Goal: Information Seeking & Learning: Learn about a topic

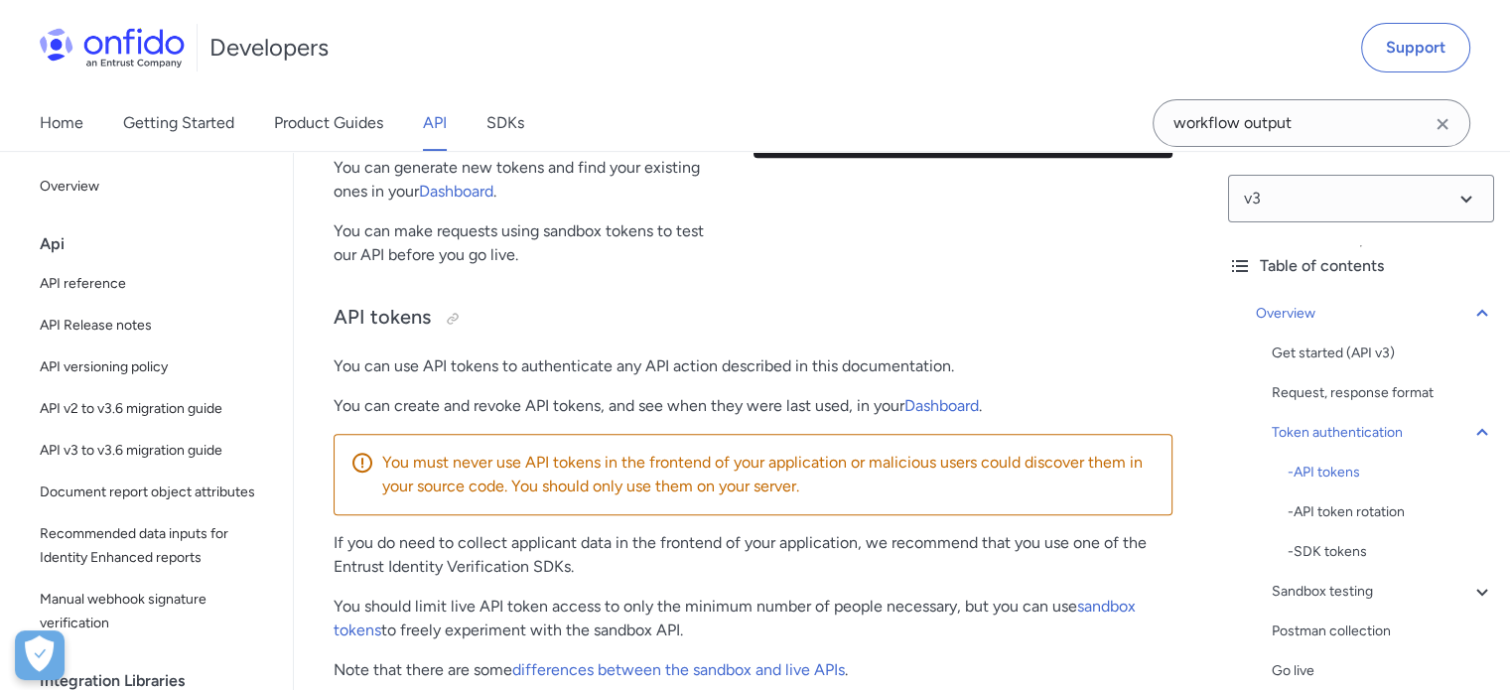
scroll to position [1092, 0]
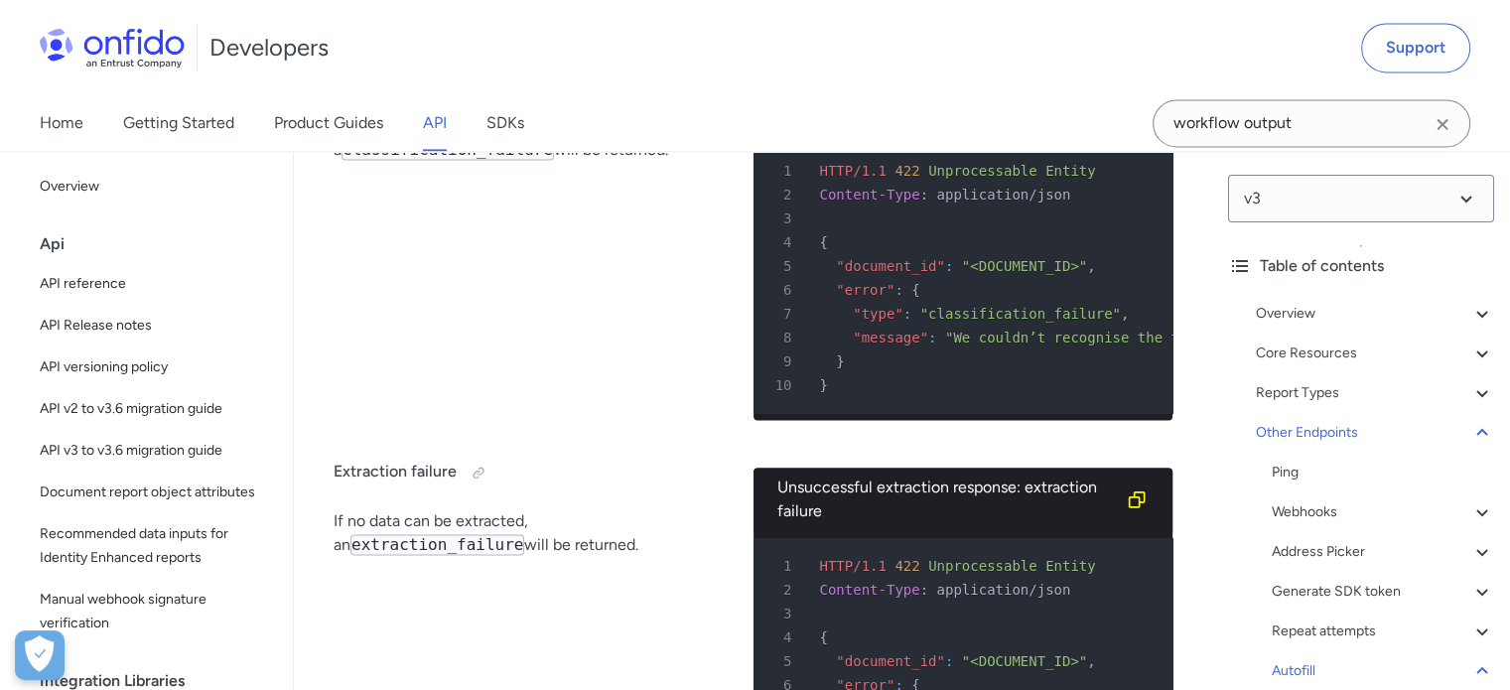
scroll to position [130787, 0]
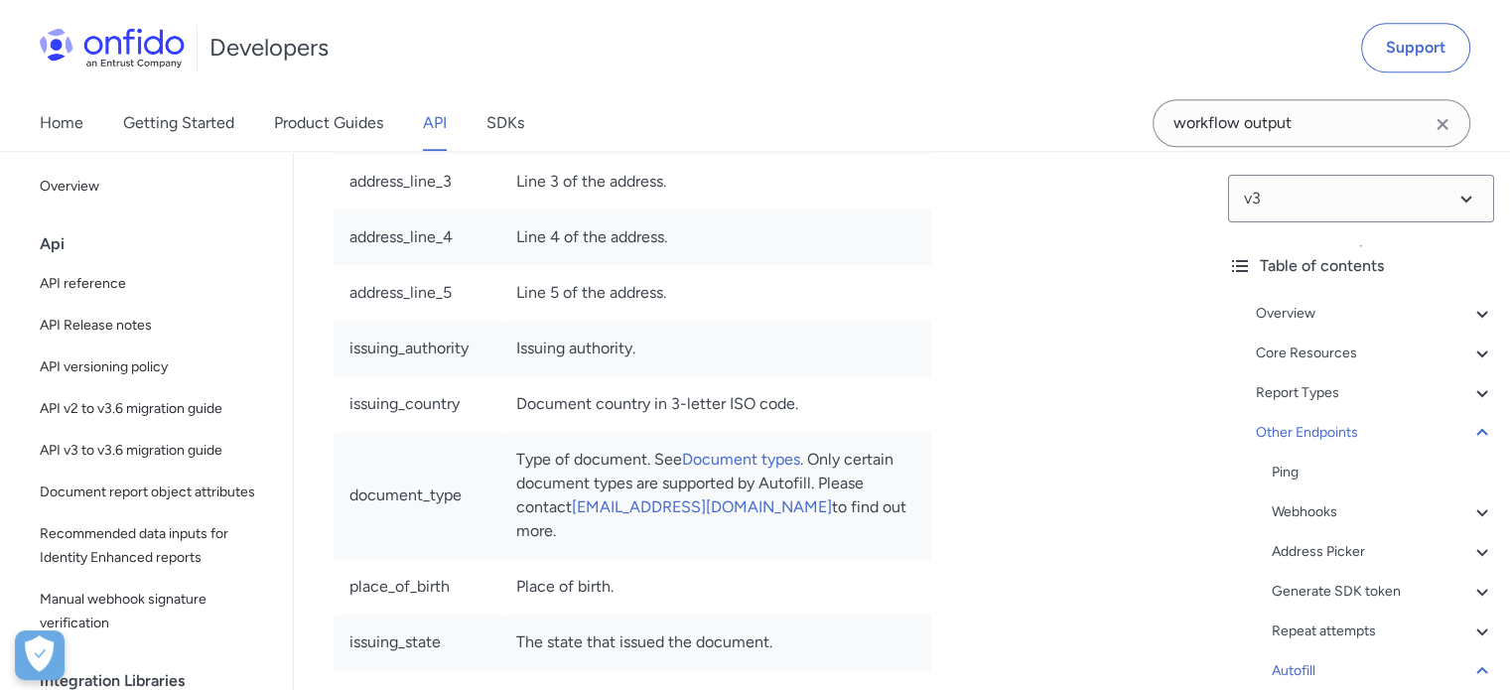
scroll to position [130290, 0]
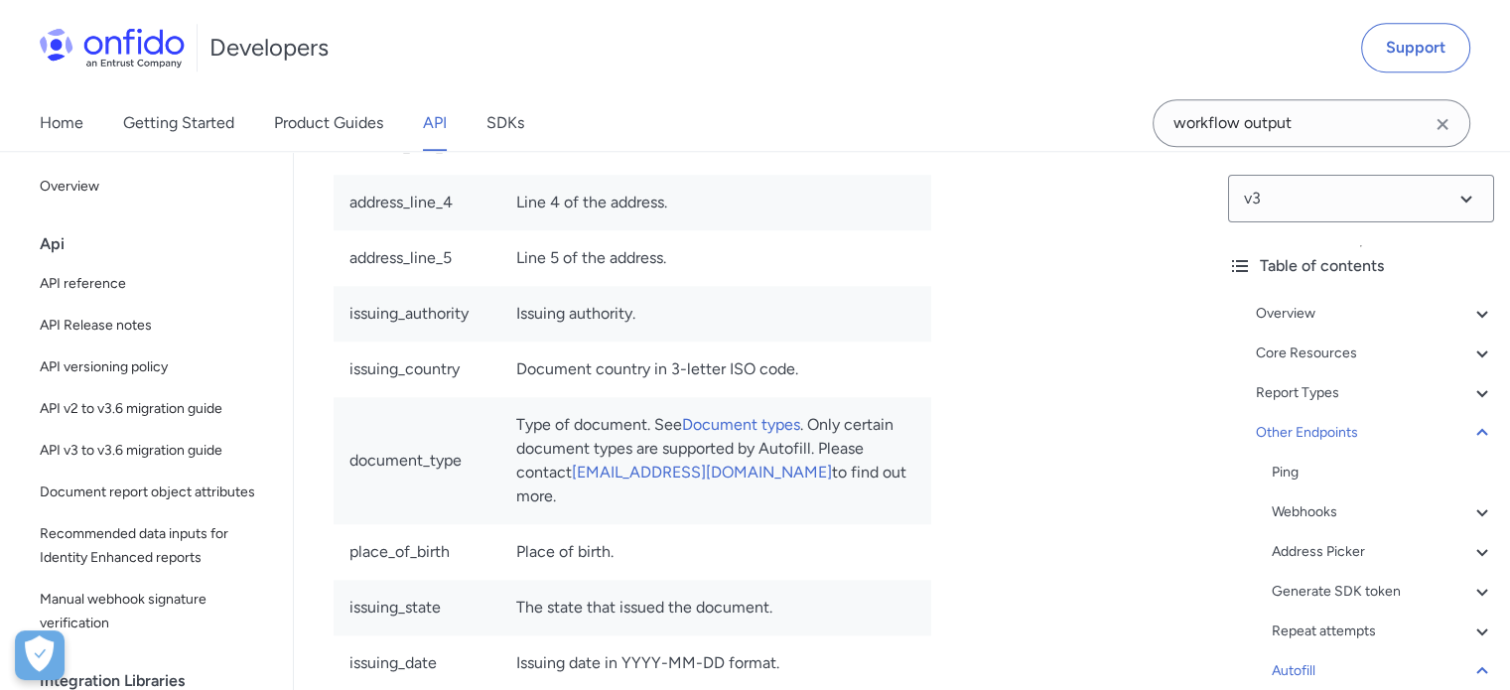
drag, startPoint x: 928, startPoint y: 422, endPoint x: 841, endPoint y: 425, distance: 87.4
copy span "document_id"
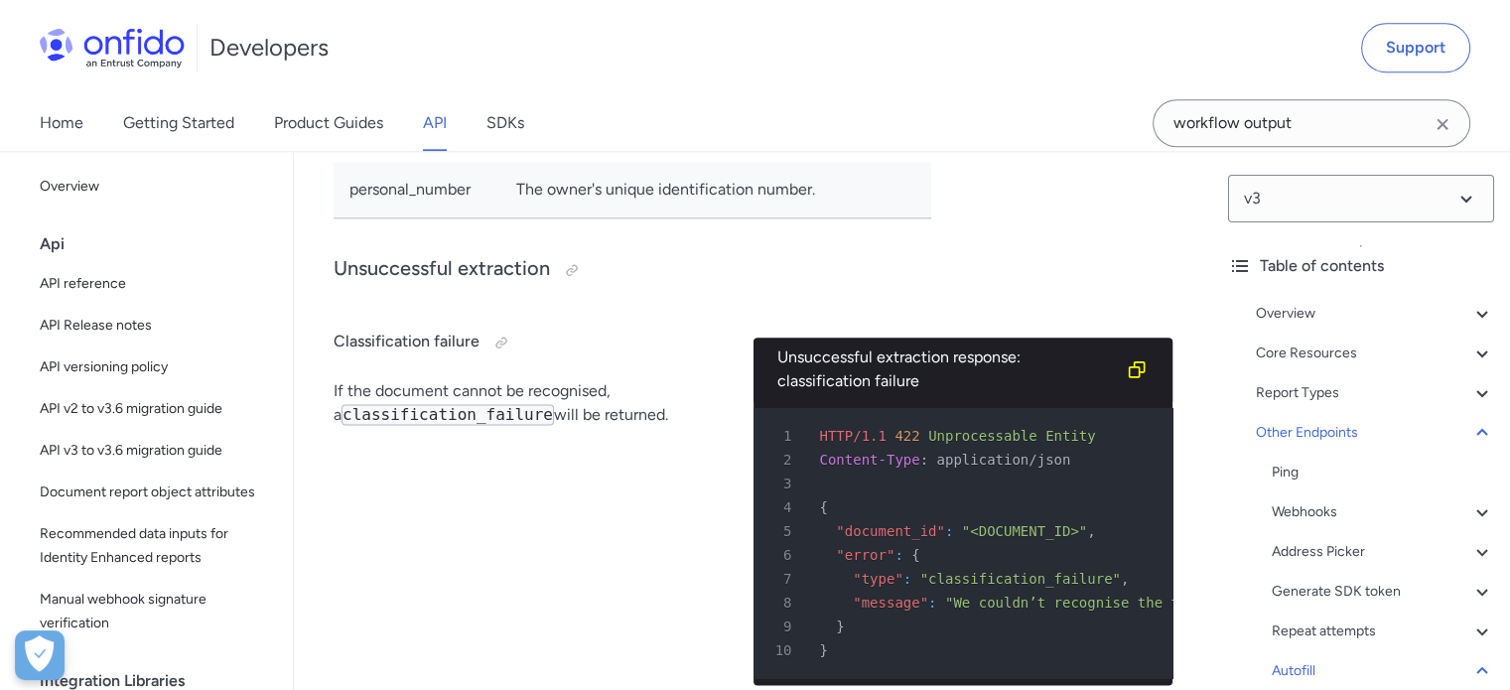
scroll to position [130787, 0]
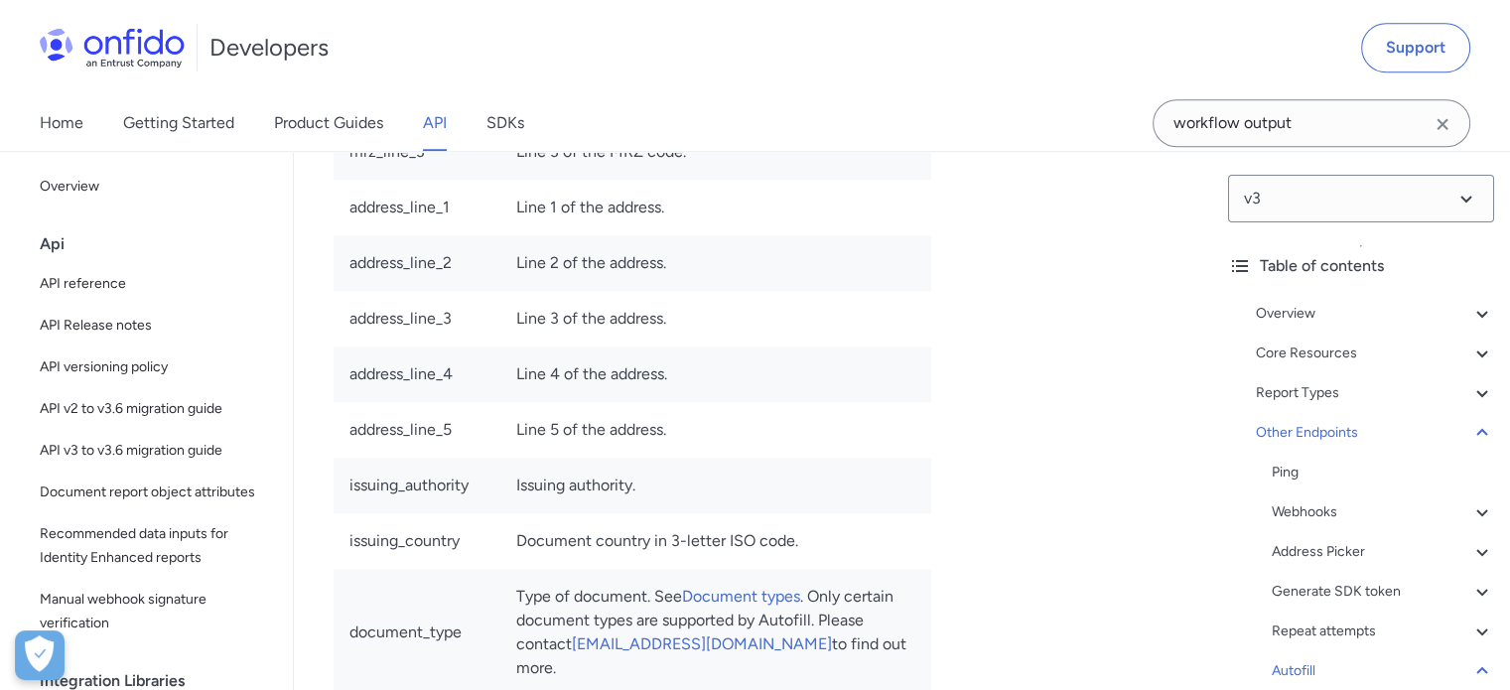
scroll to position [130092, 0]
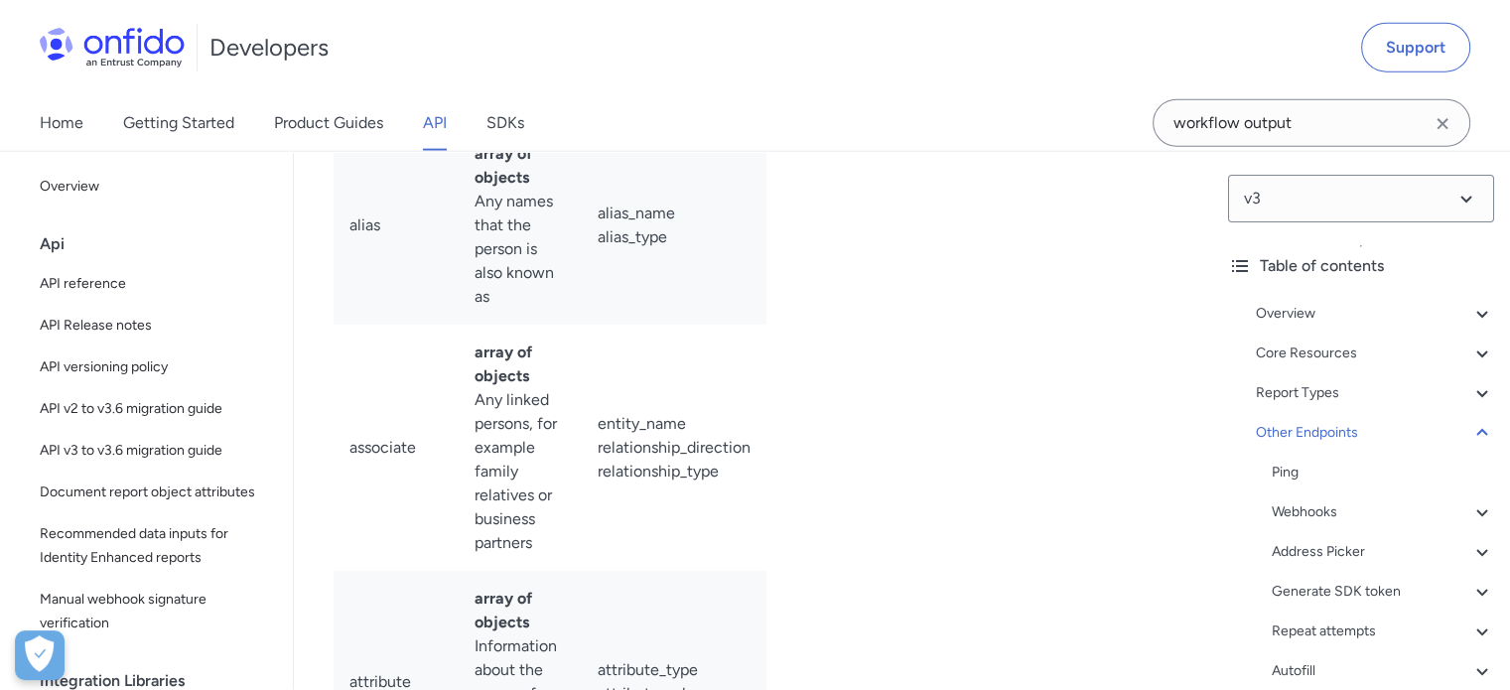
scroll to position [146387, 0]
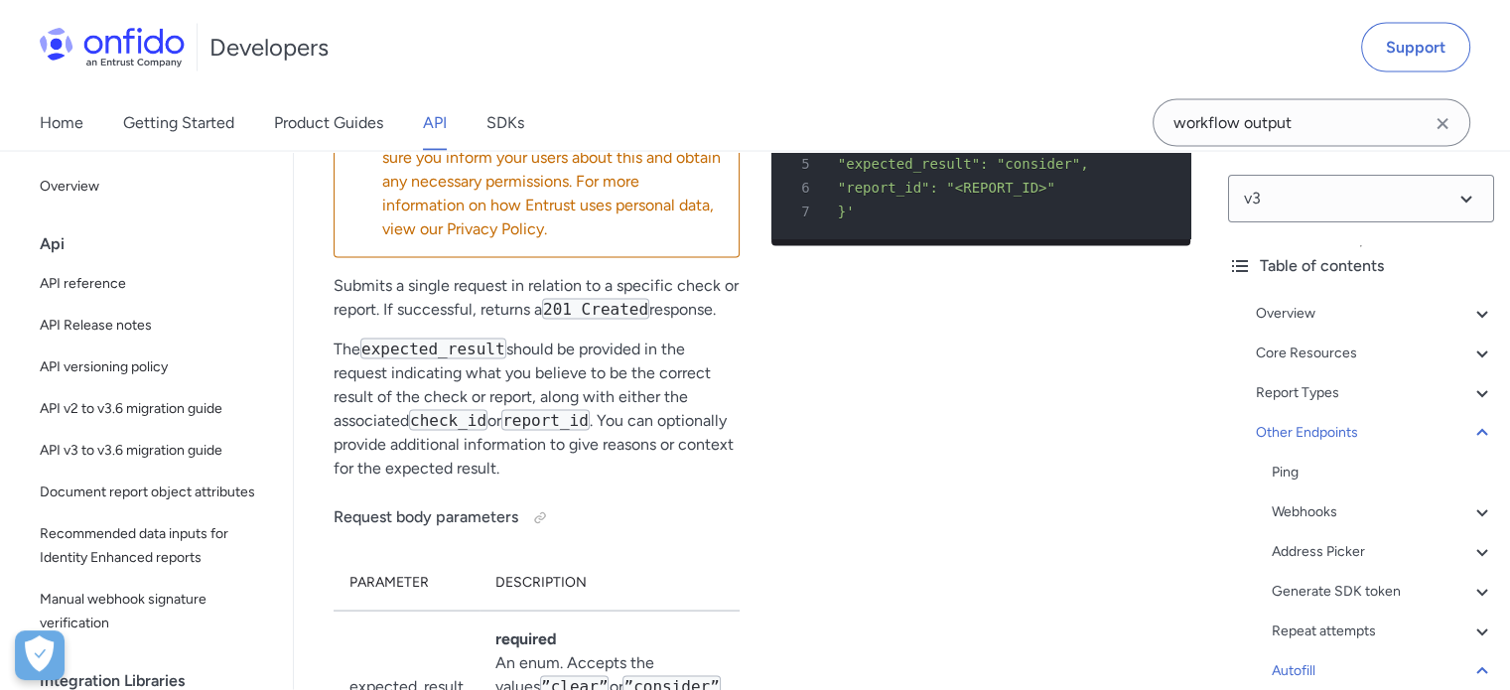
scroll to position [132276, 0]
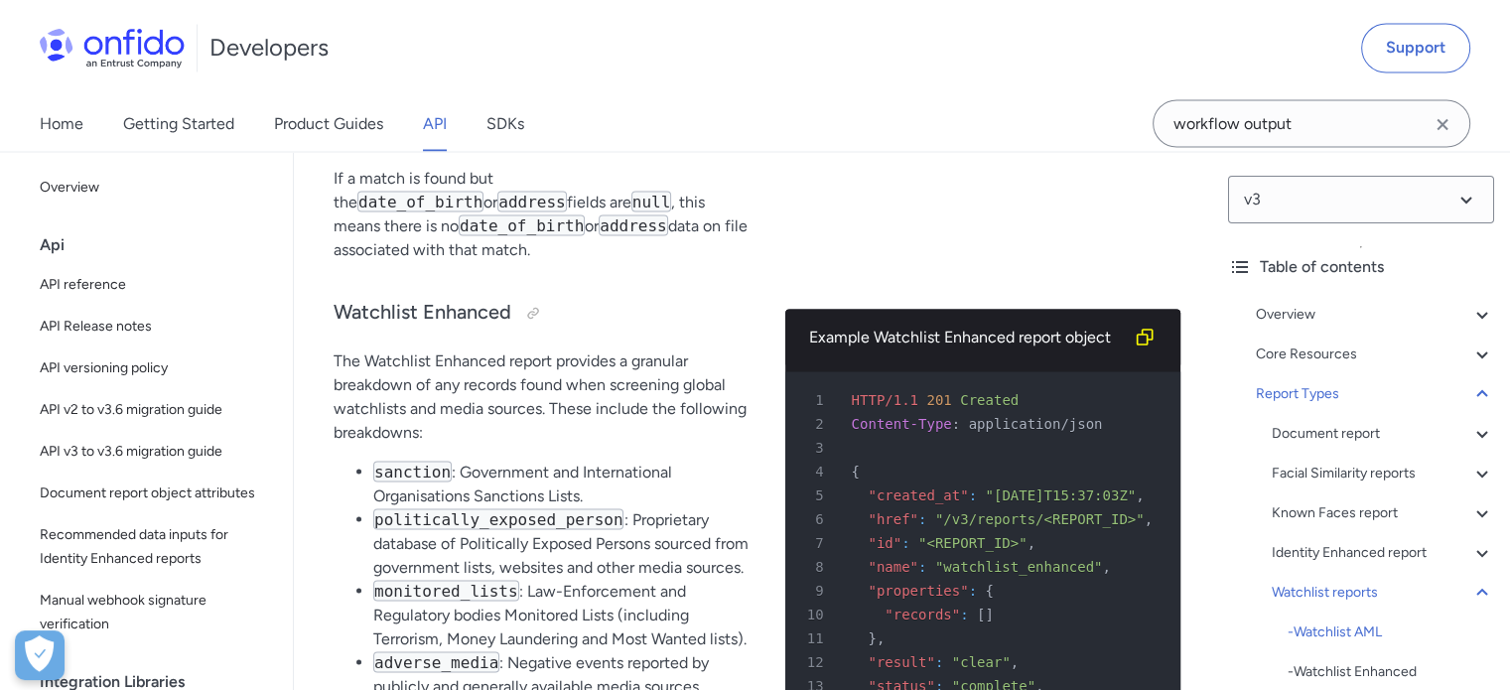
scroll to position [94051, 0]
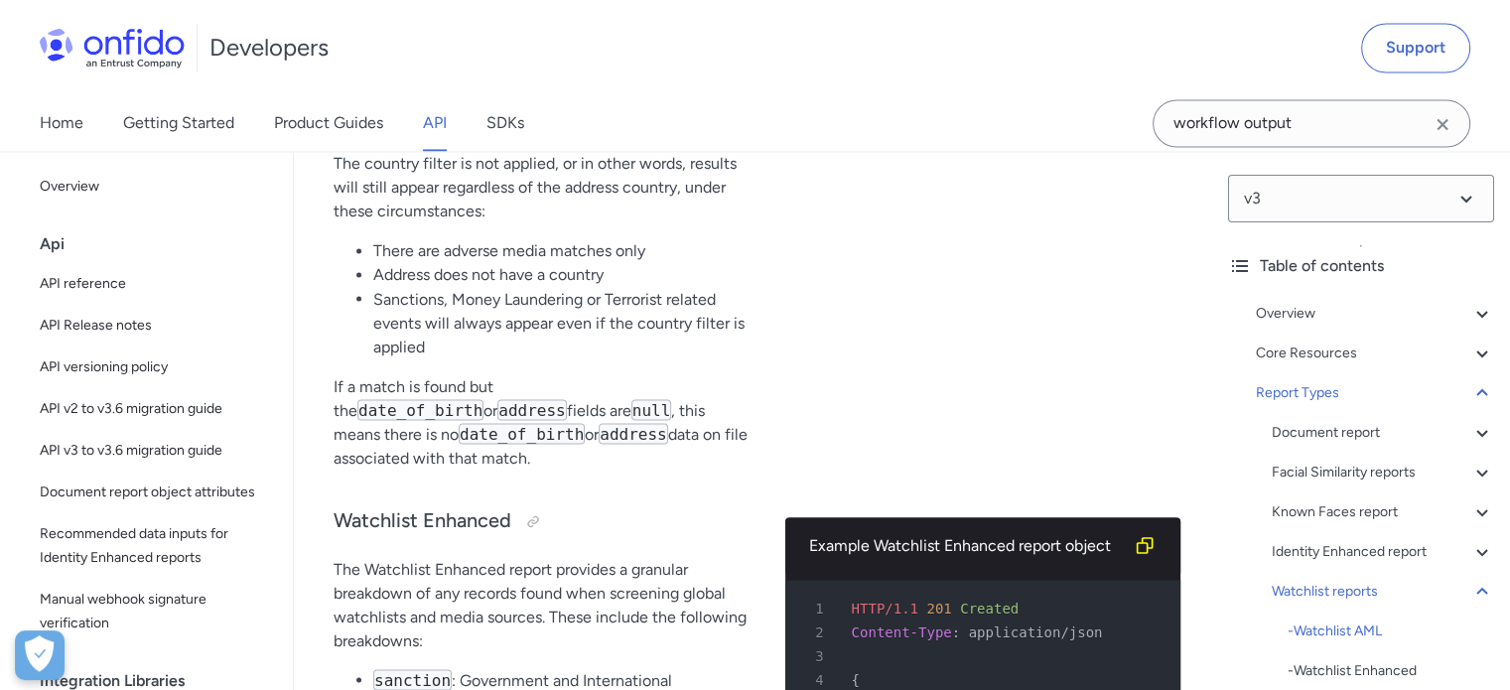
click at [436, 123] on link "API" at bounding box center [435, 123] width 24 height 56
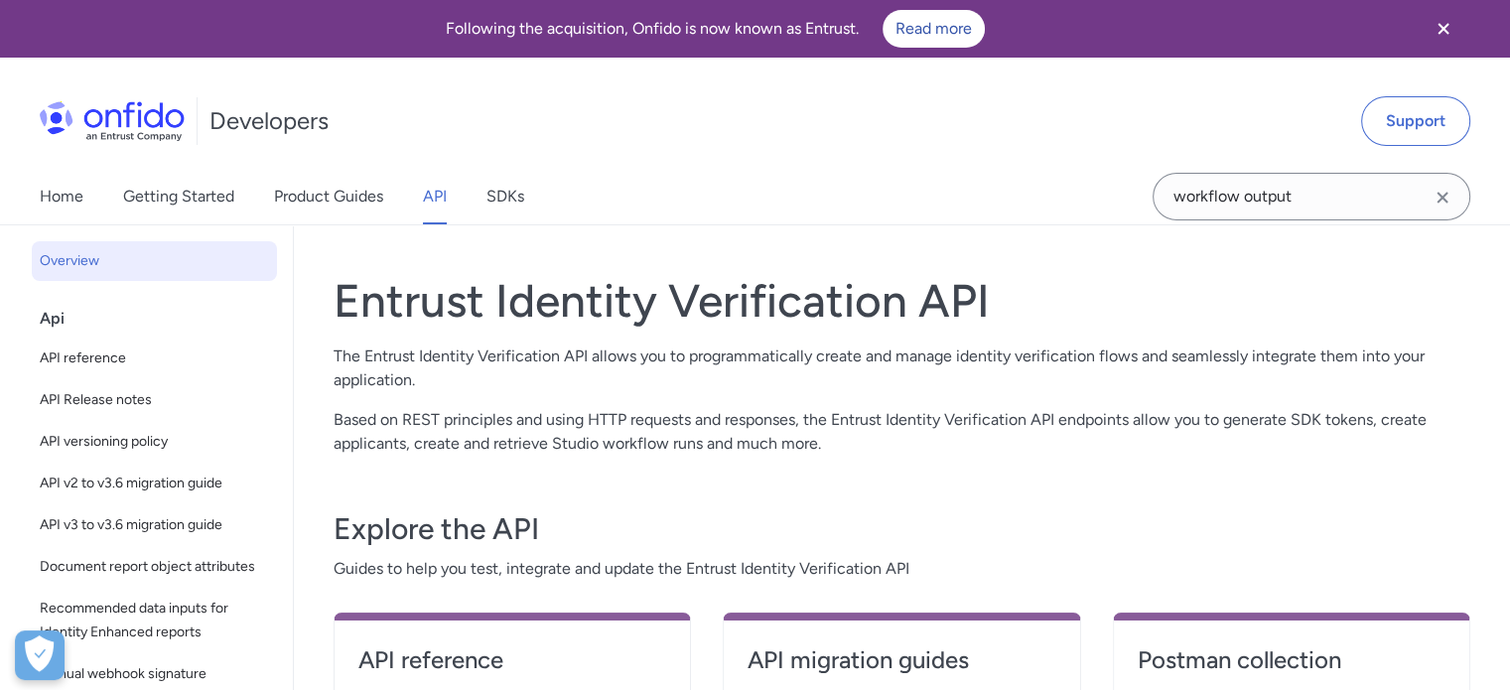
scroll to position [397, 0]
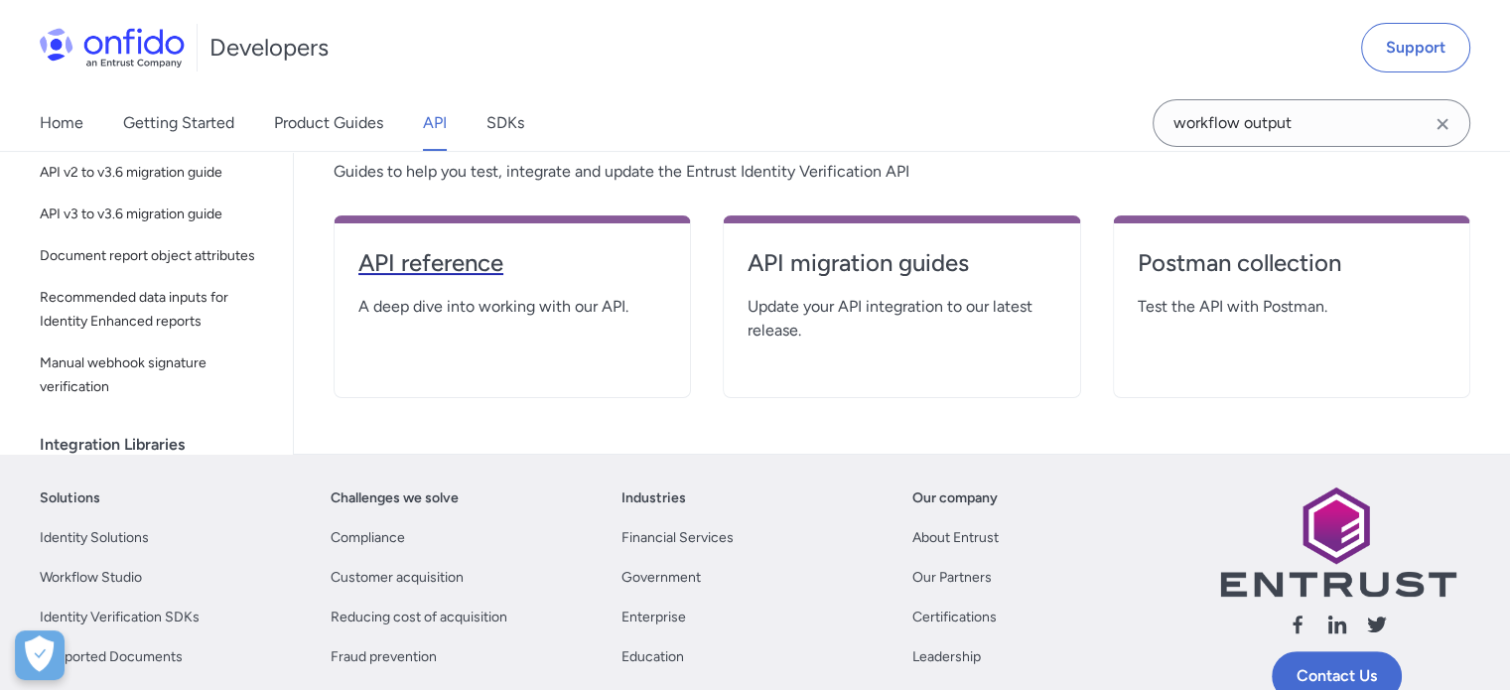
click at [453, 268] on h4 "API reference" at bounding box center [512, 263] width 308 height 32
select select "http"
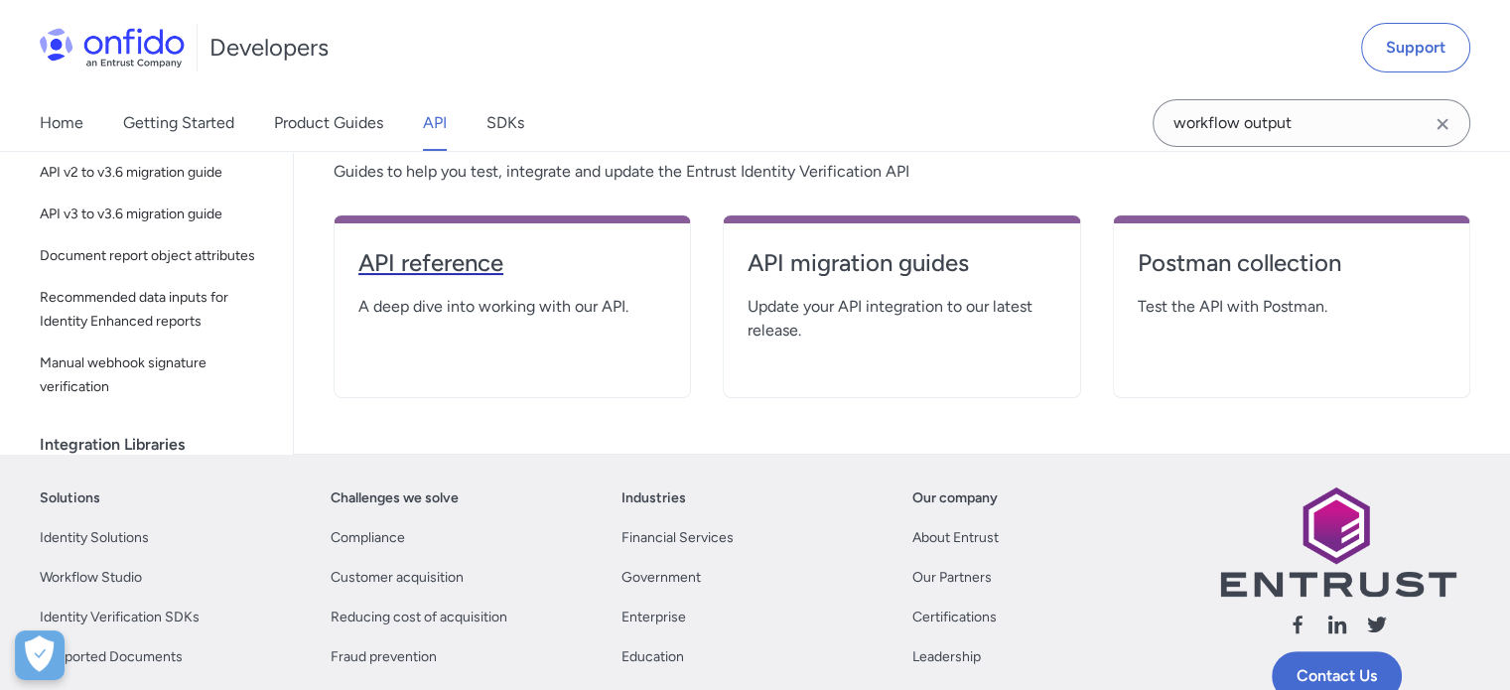
select select "http"
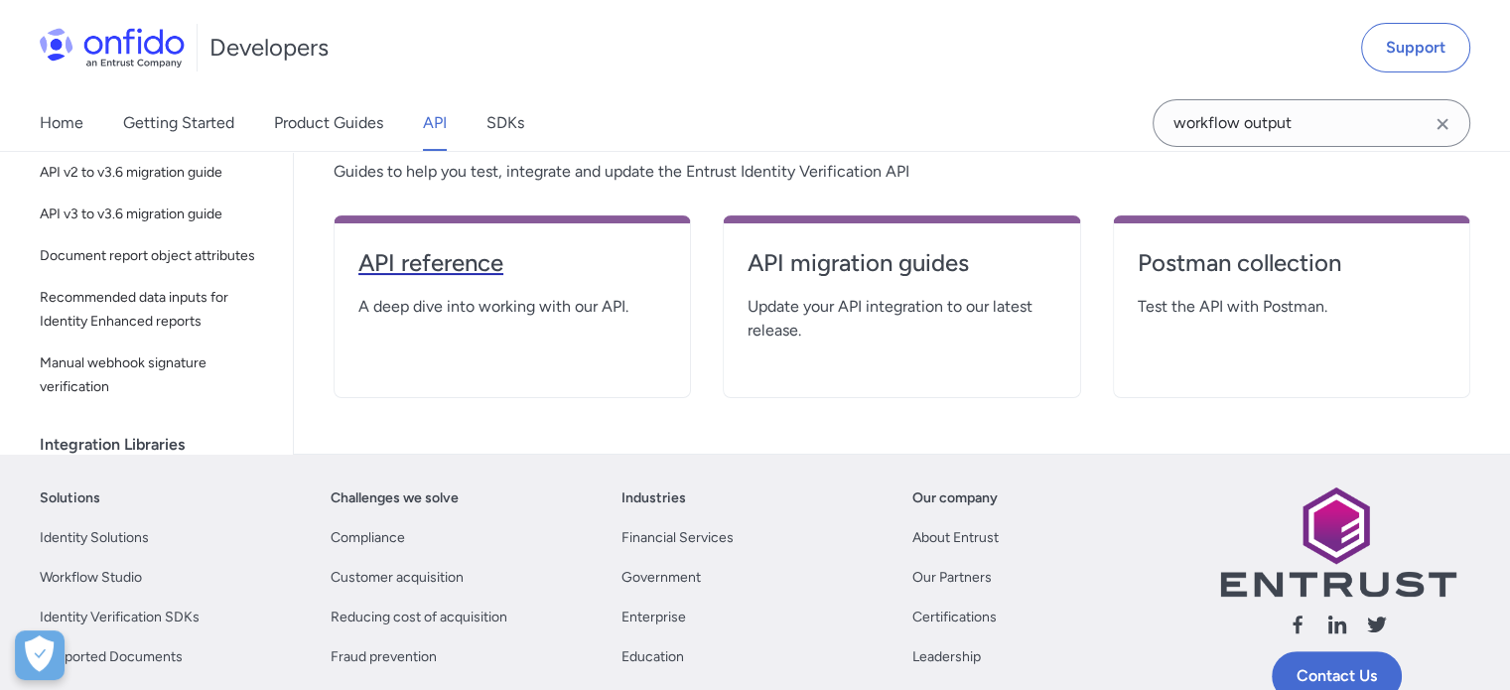
select select "http"
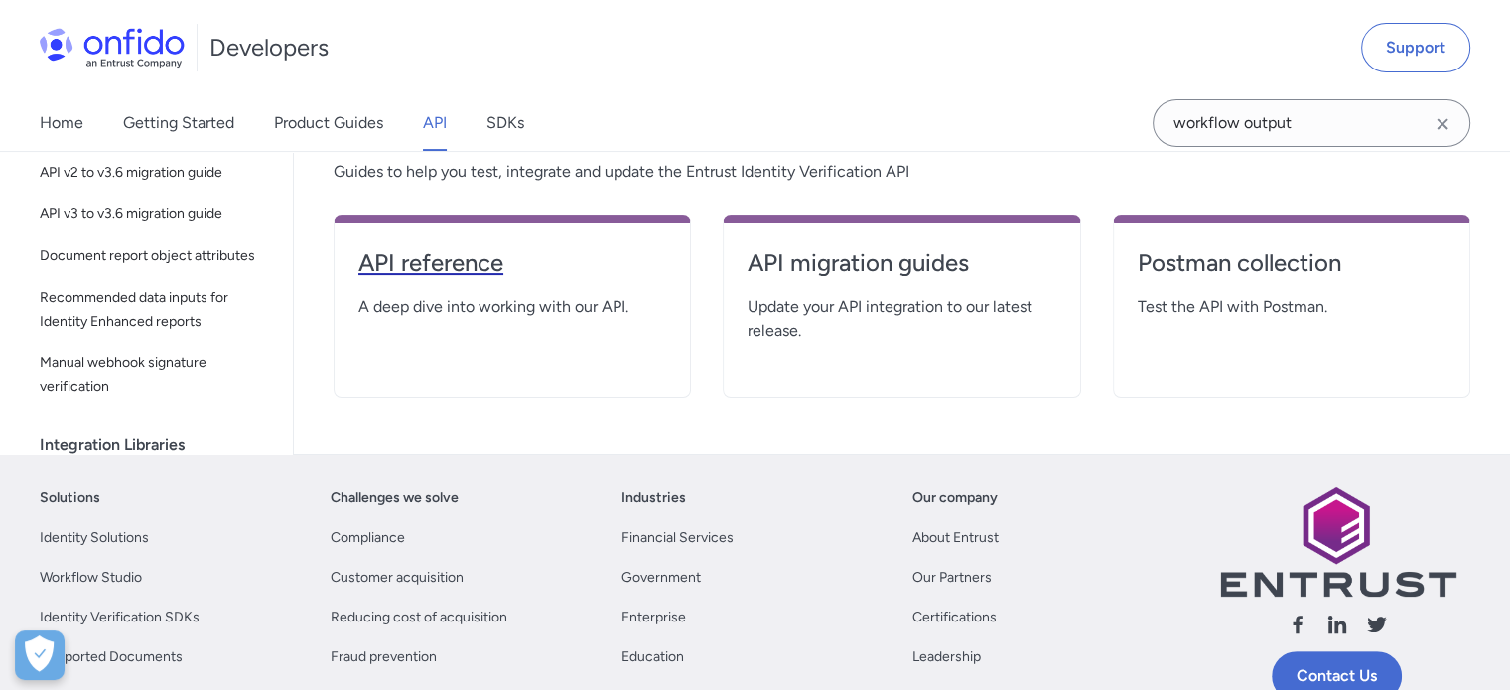
select select "http"
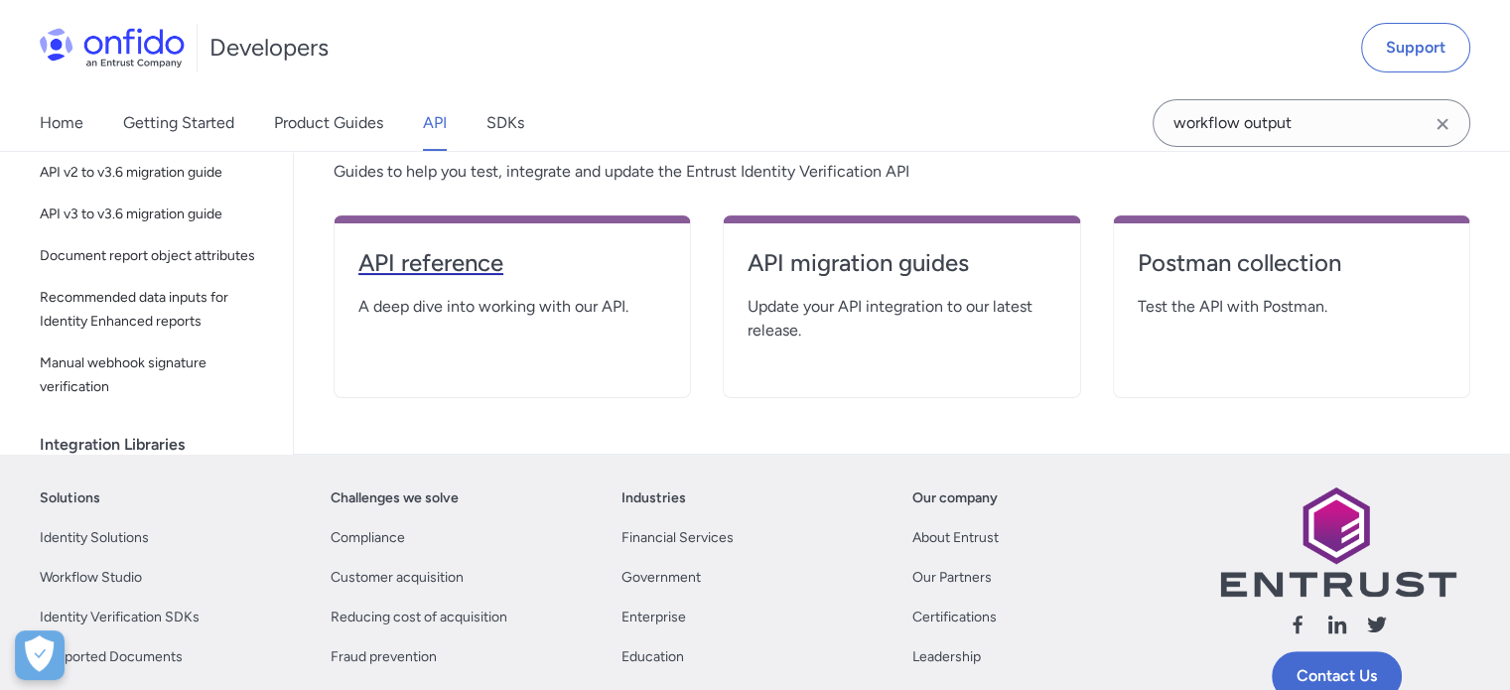
select select "http"
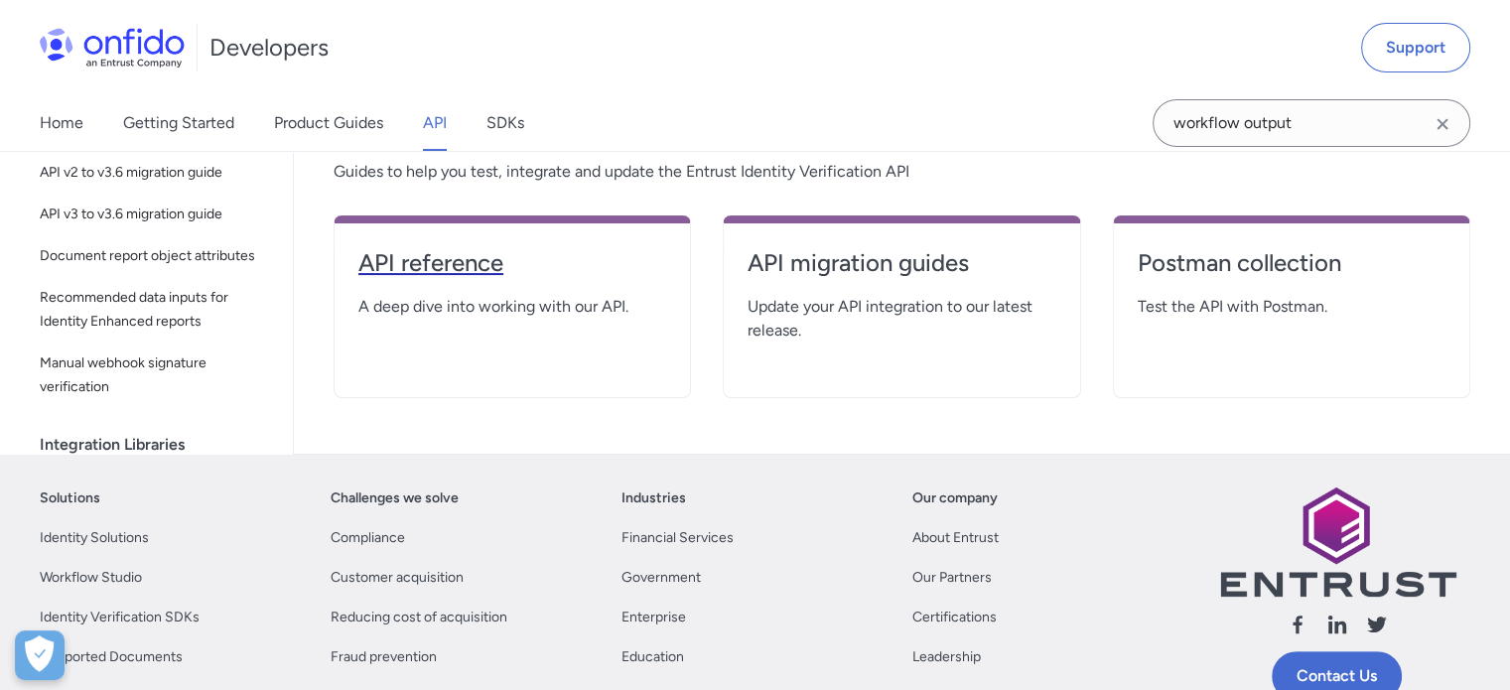
select select "http"
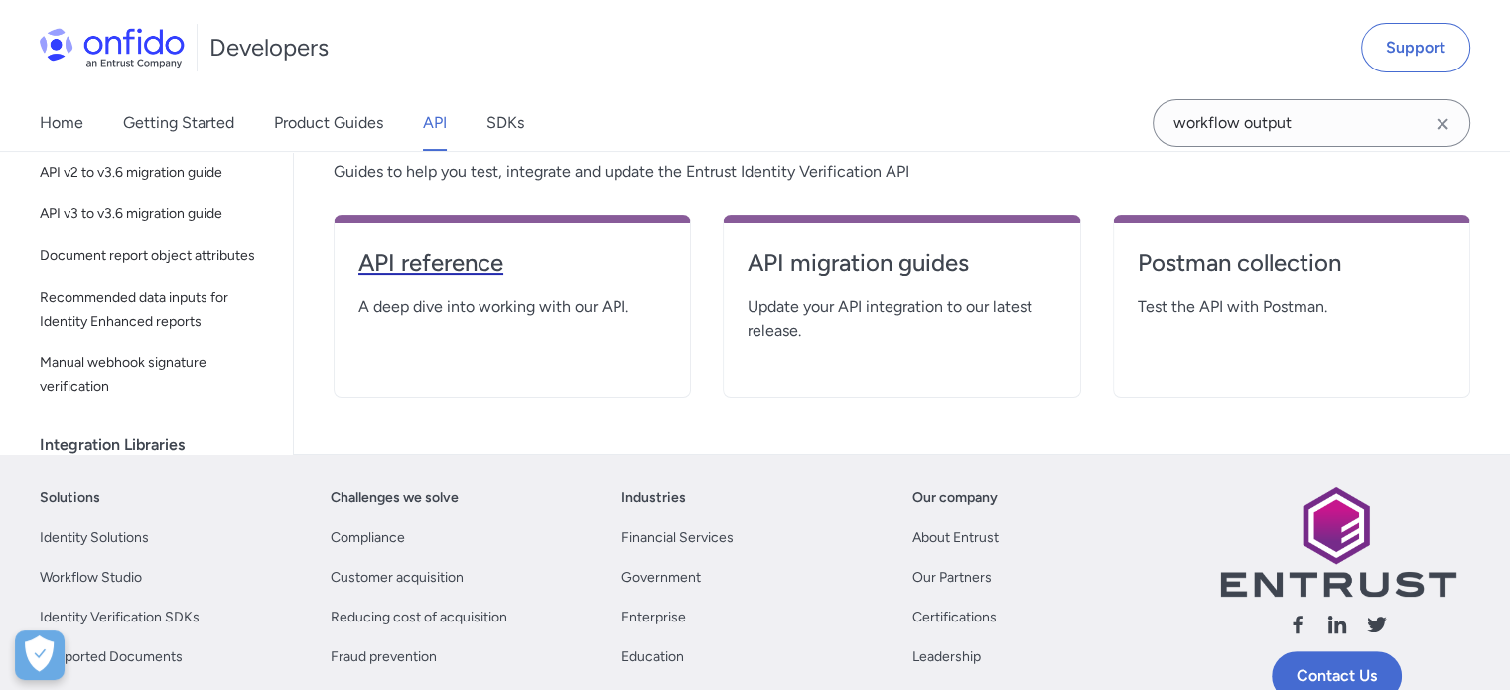
select select "http"
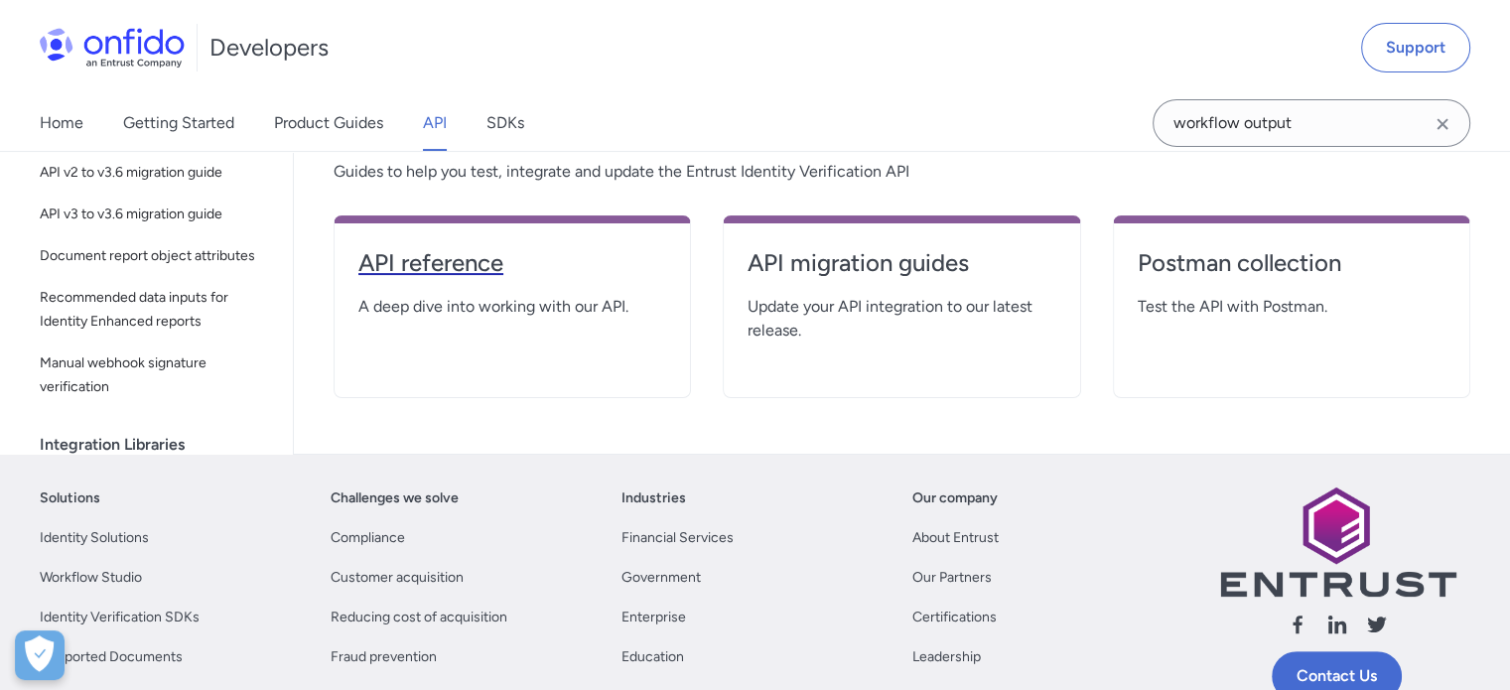
select select "http"
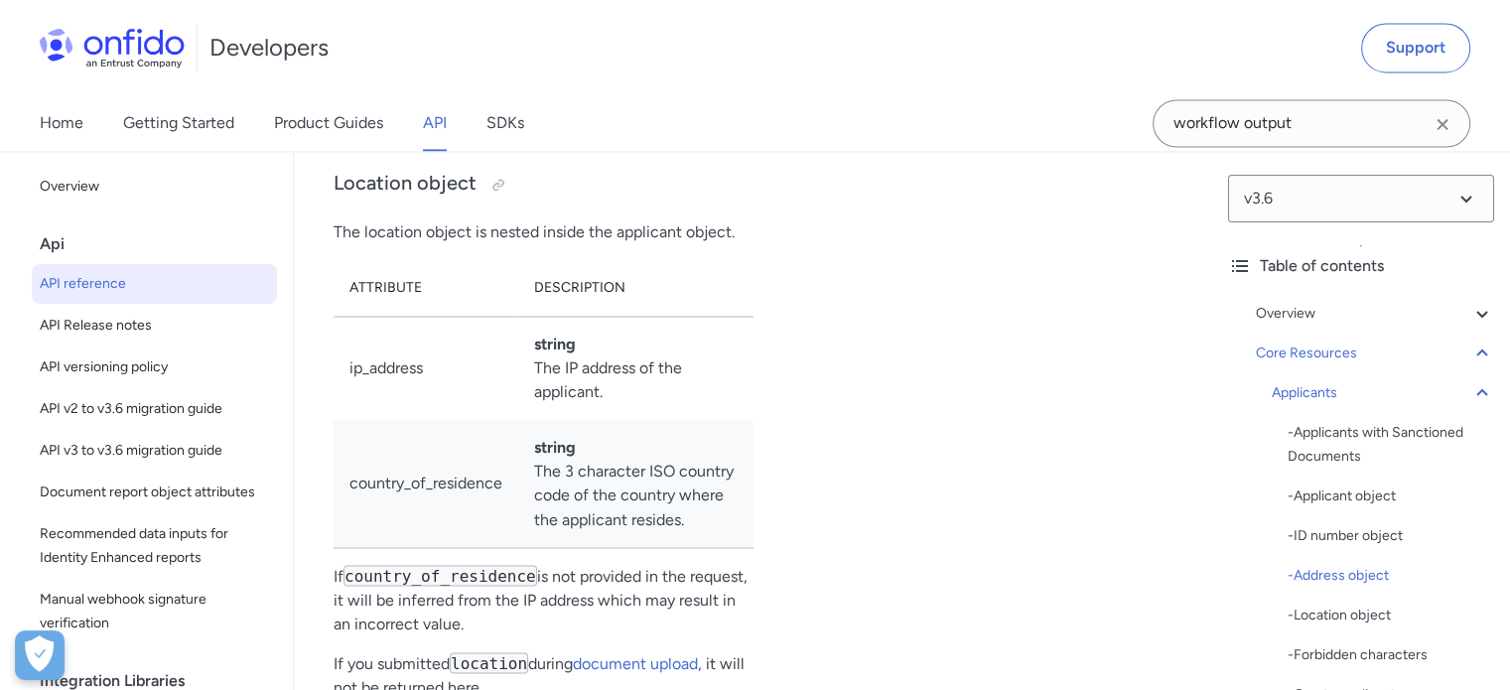
scroll to position [26207, 0]
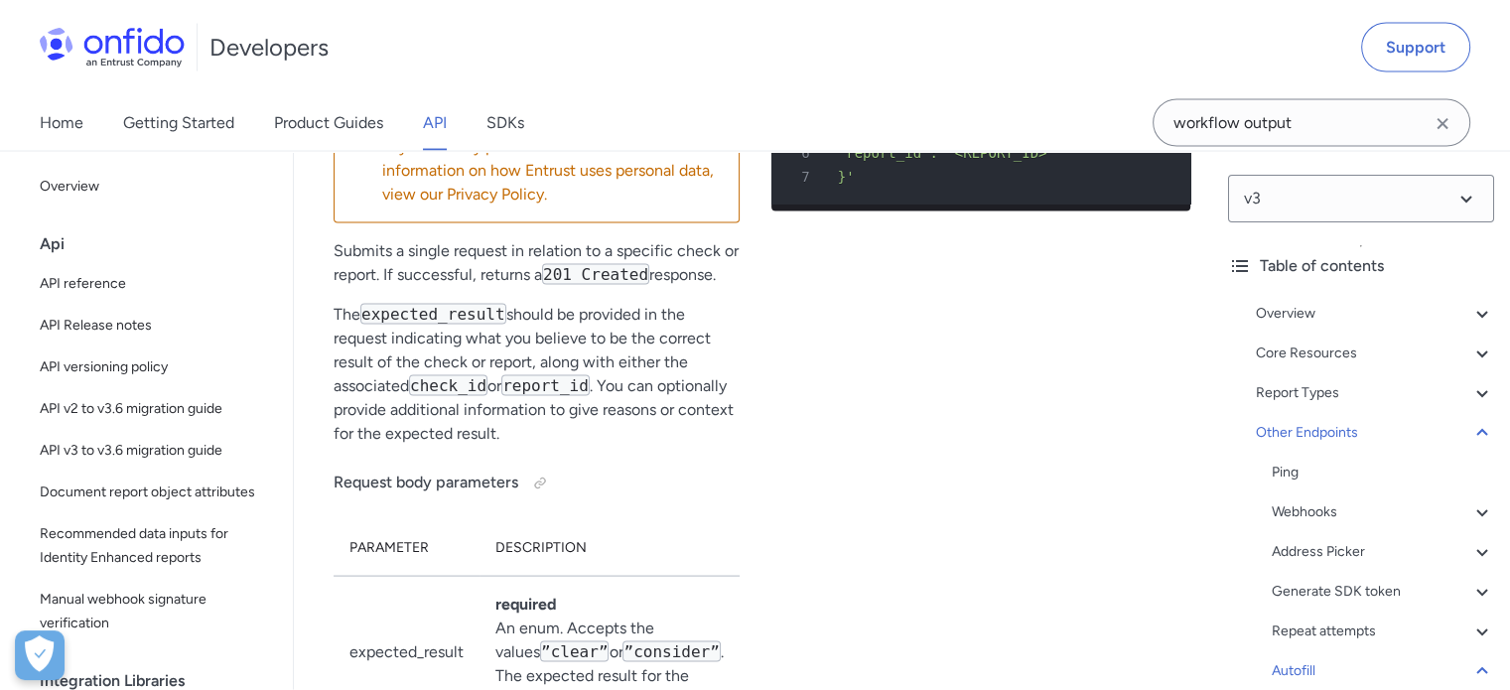
scroll to position [132300, 0]
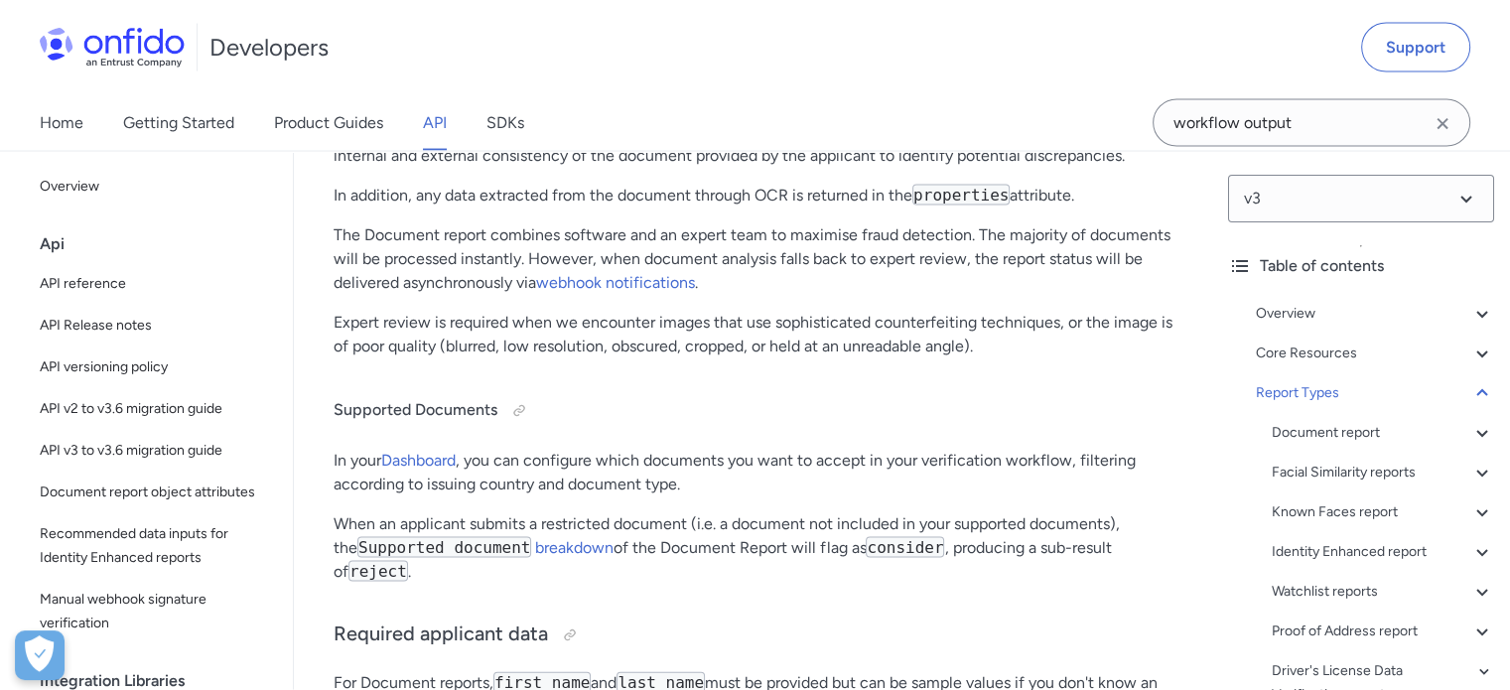
scroll to position [41891, 0]
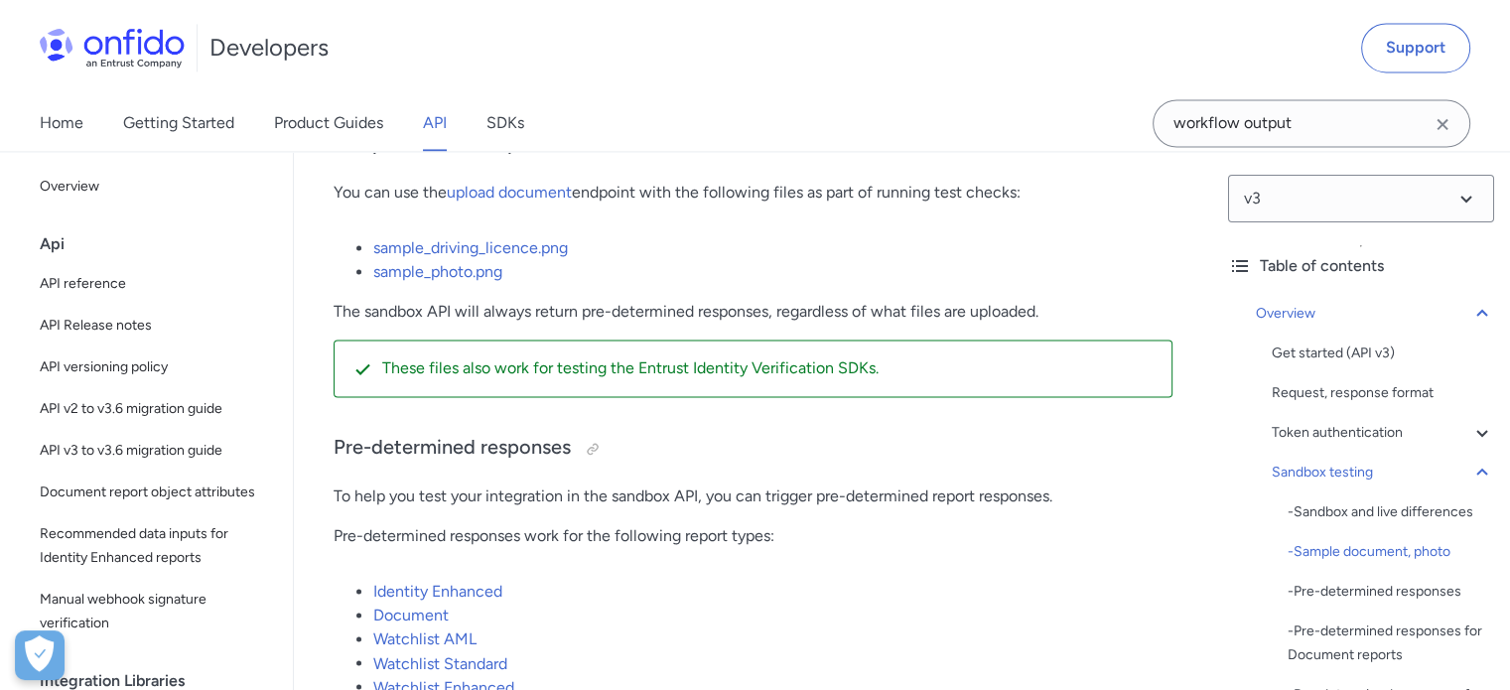
scroll to position [3284, 0]
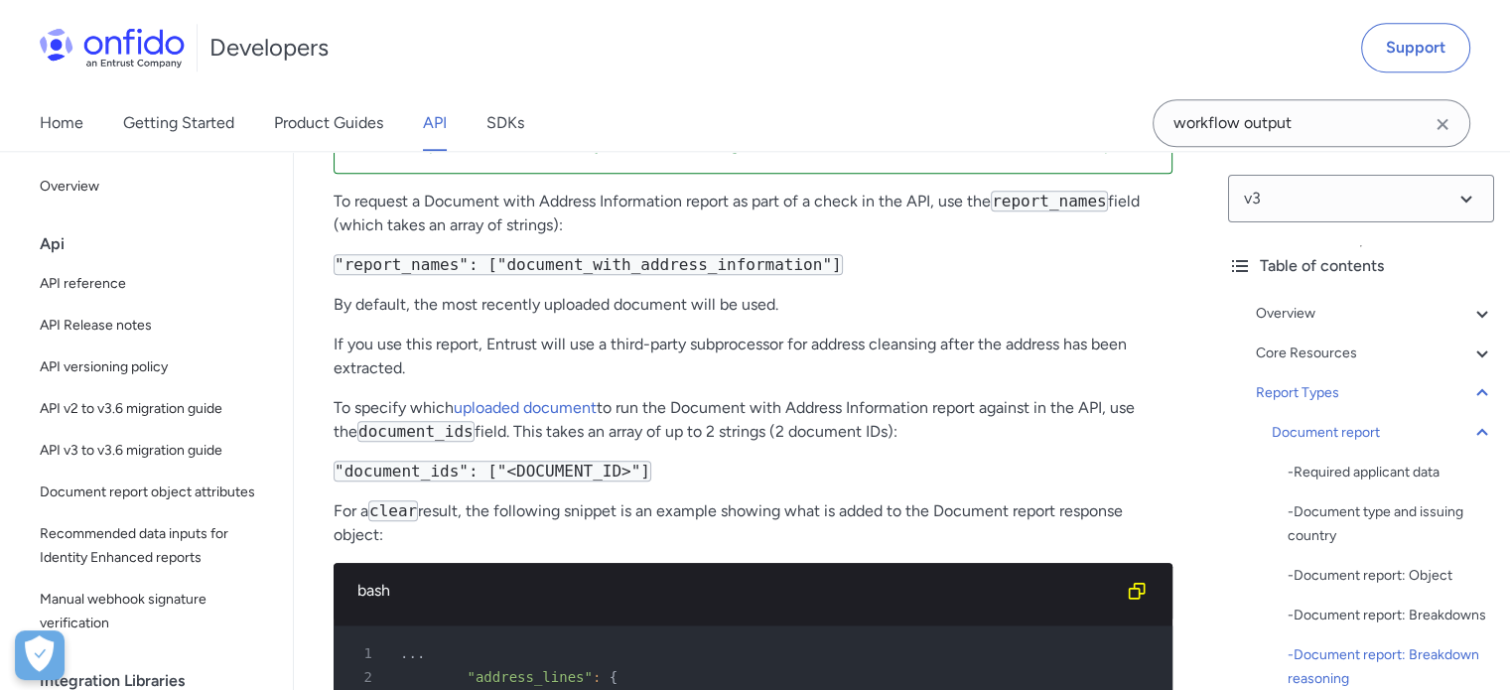
scroll to position [55081, 0]
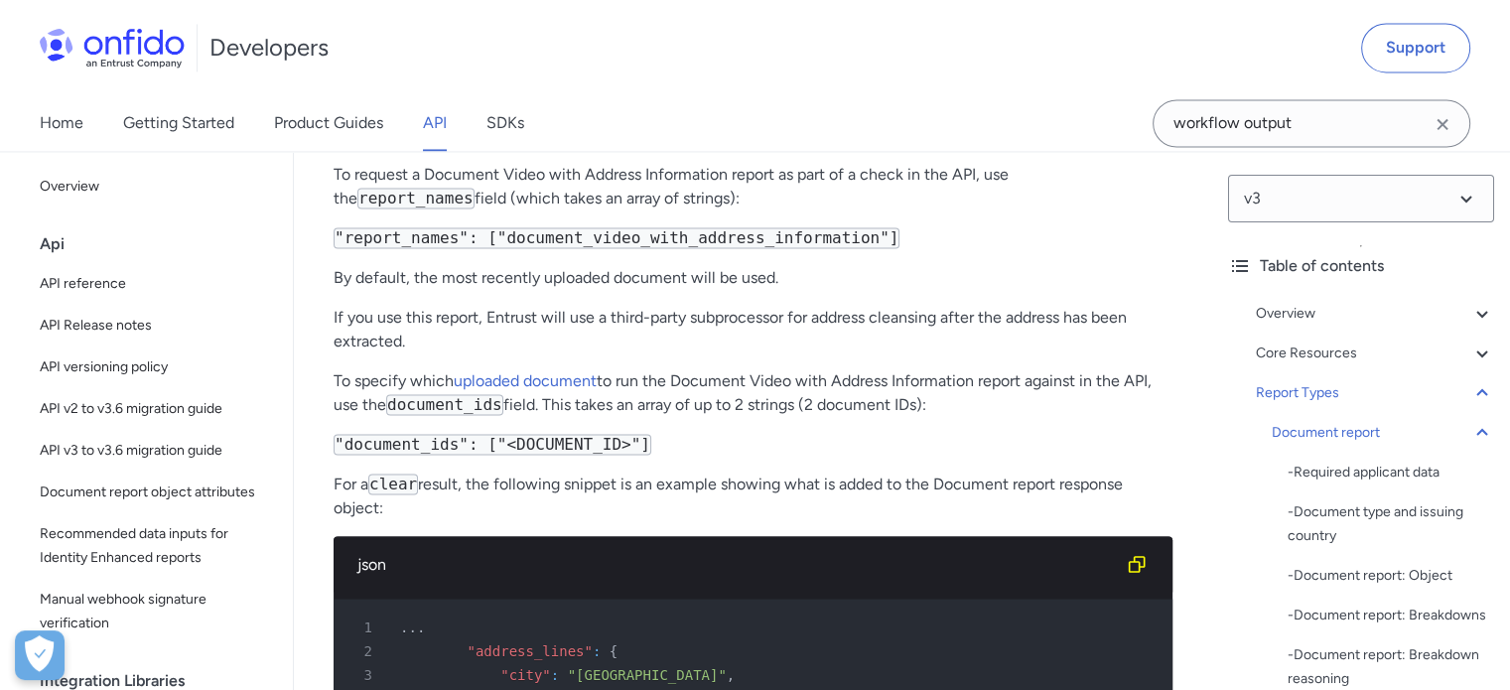
scroll to position [55776, 0]
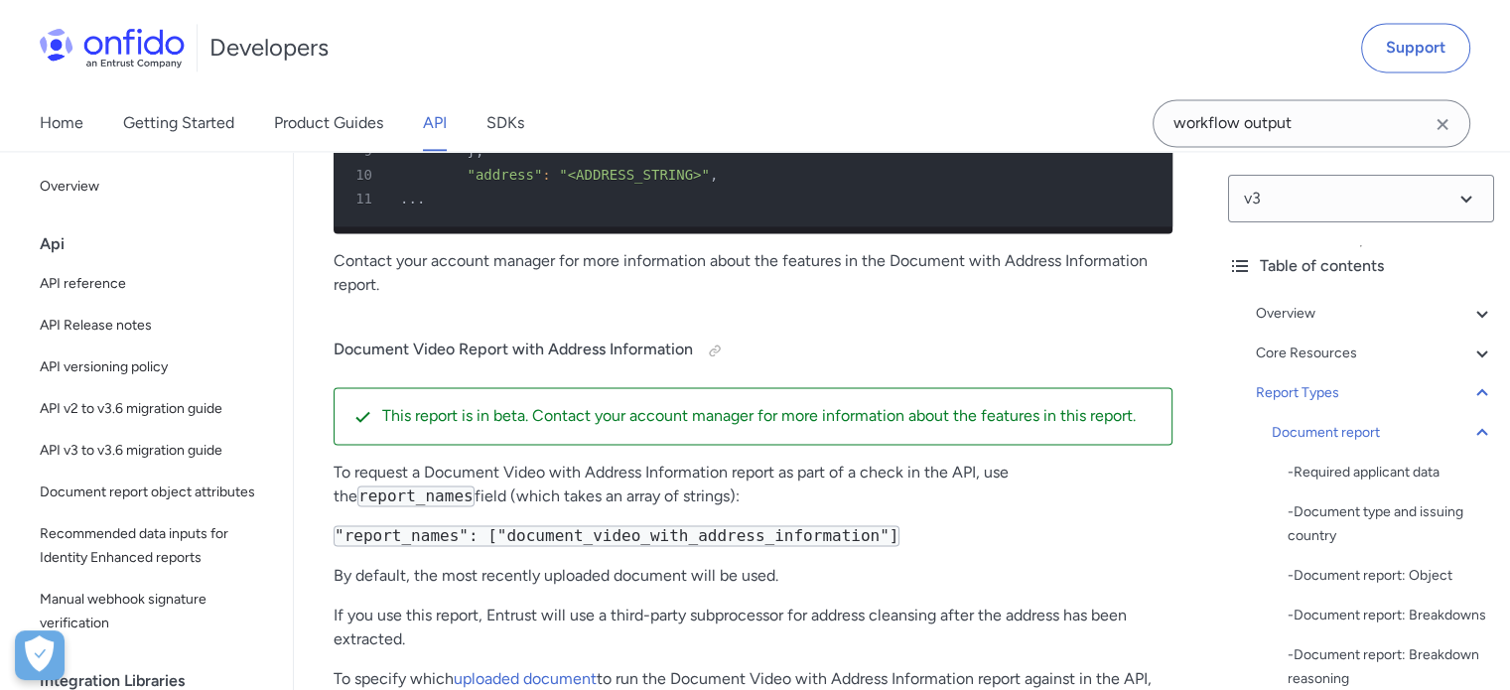
drag, startPoint x: 1129, startPoint y: 377, endPoint x: 334, endPoint y: 228, distance: 809.0
copy div "For a general introduction to the Document Video Report, you can read our produ…"
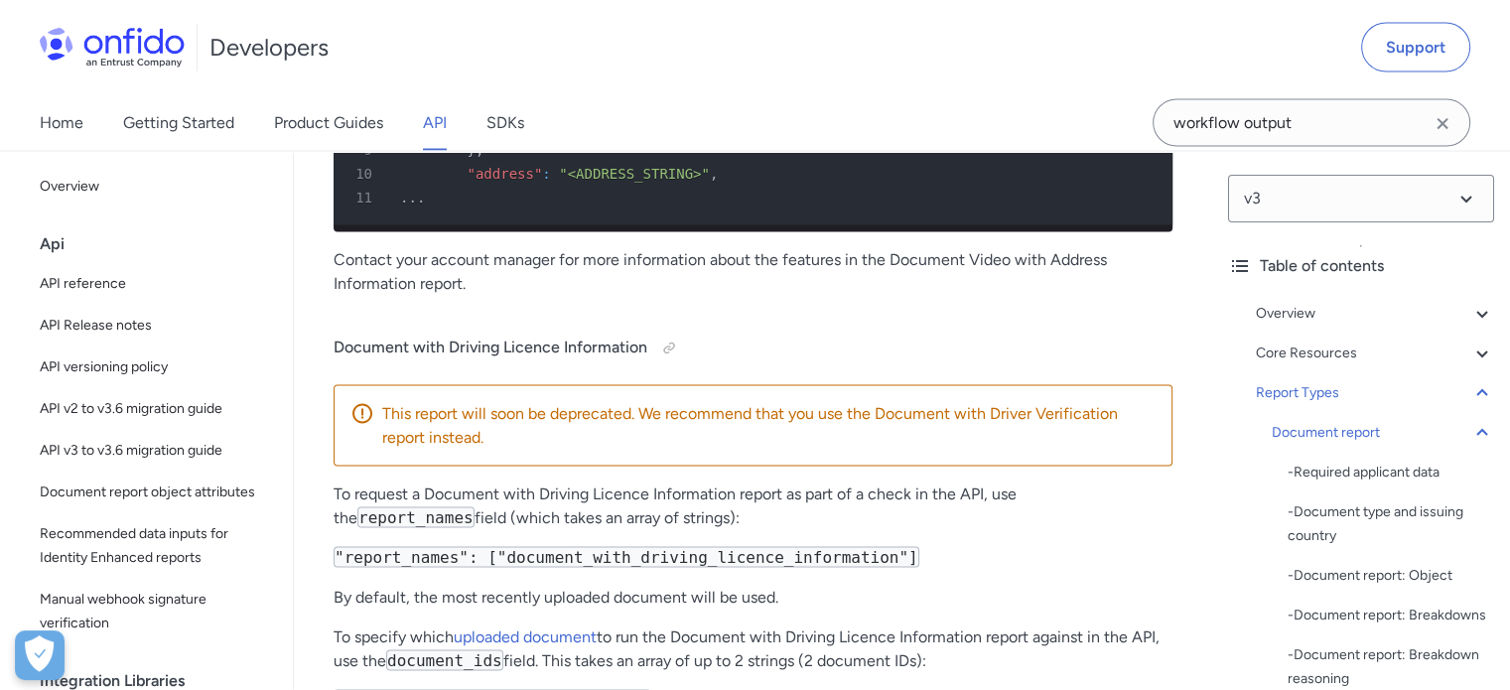
scroll to position [56768, 0]
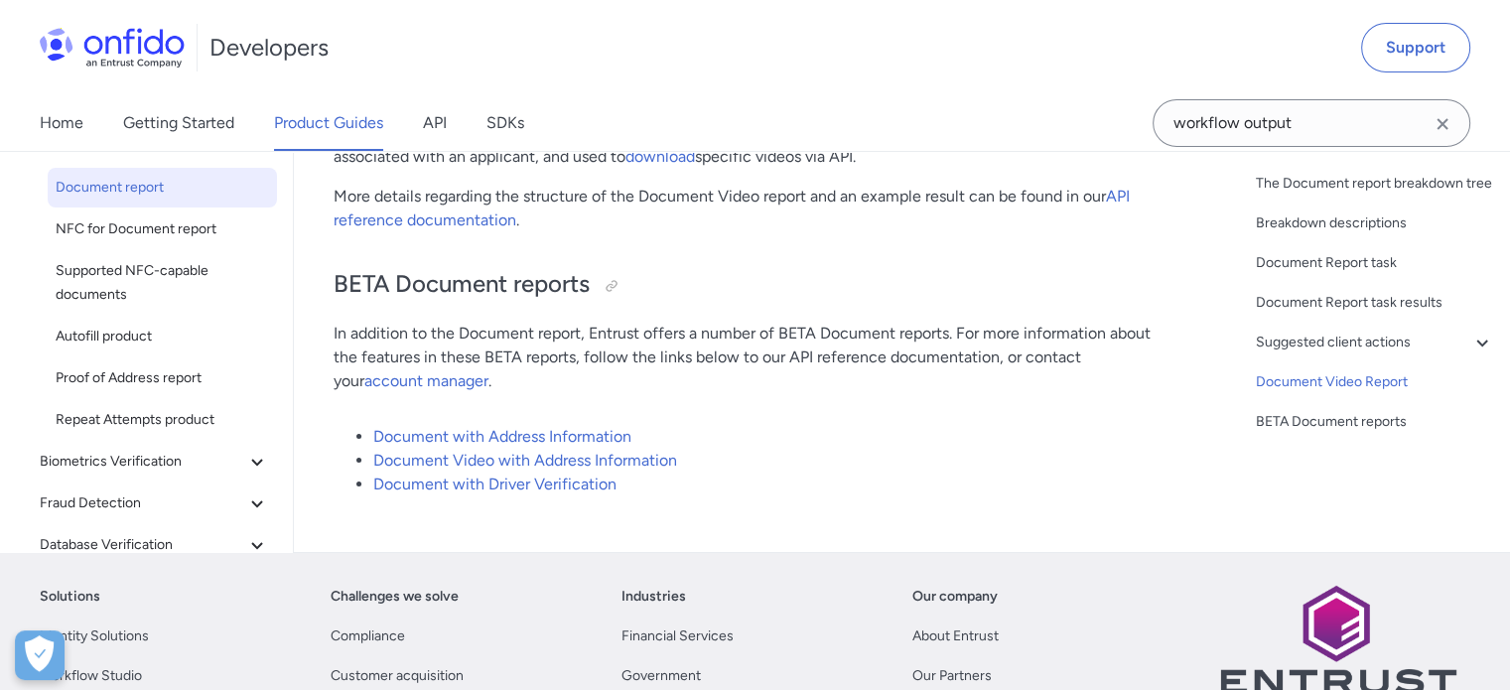
scroll to position [15359, 0]
